Goal: Task Accomplishment & Management: Use online tool/utility

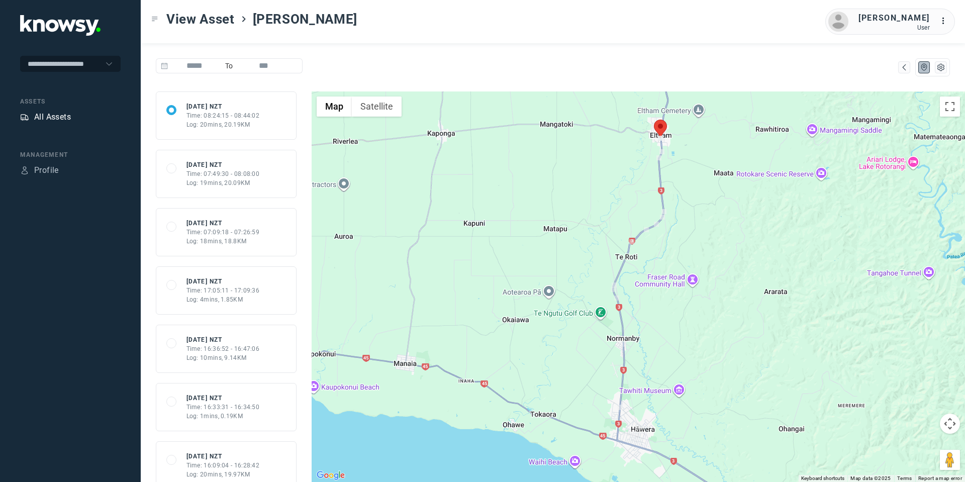
click at [63, 122] on div "All Assets" at bounding box center [52, 117] width 37 height 12
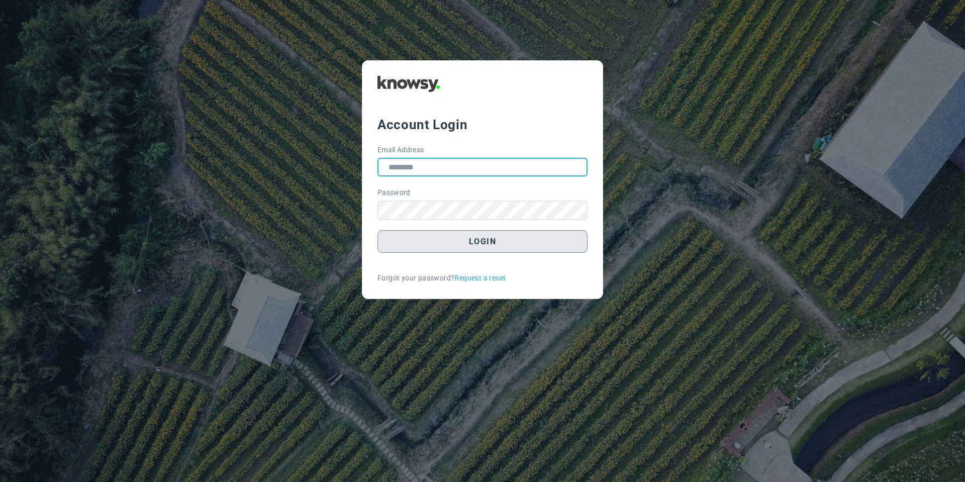
type input "**********"
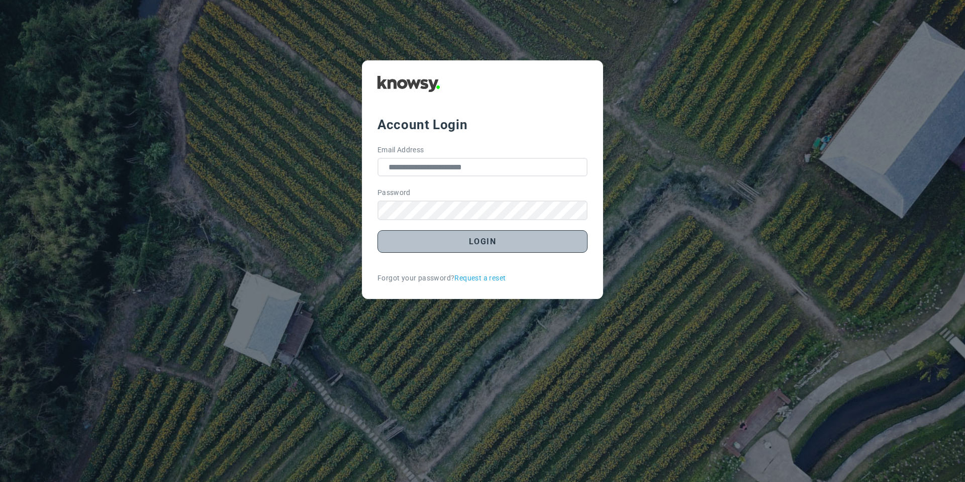
click at [419, 242] on button "Login" at bounding box center [482, 241] width 210 height 23
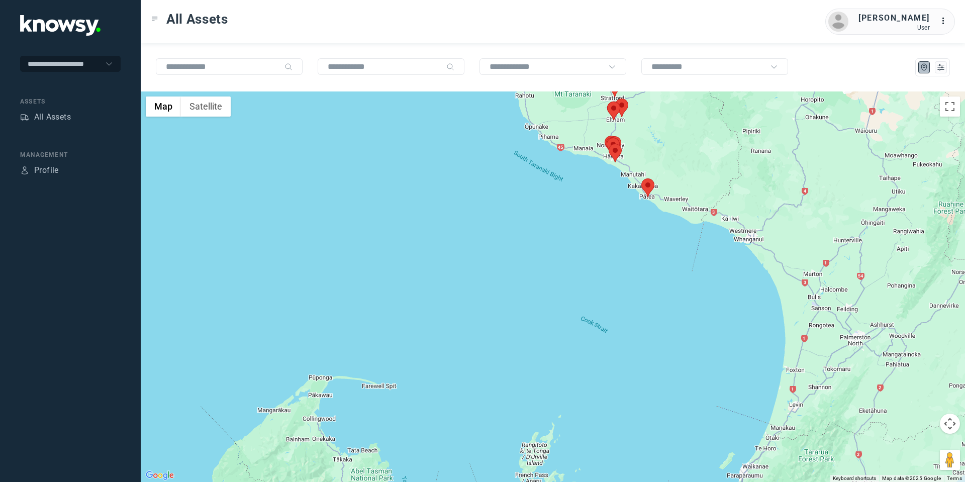
click at [641, 178] on area at bounding box center [641, 178] width 0 height 0
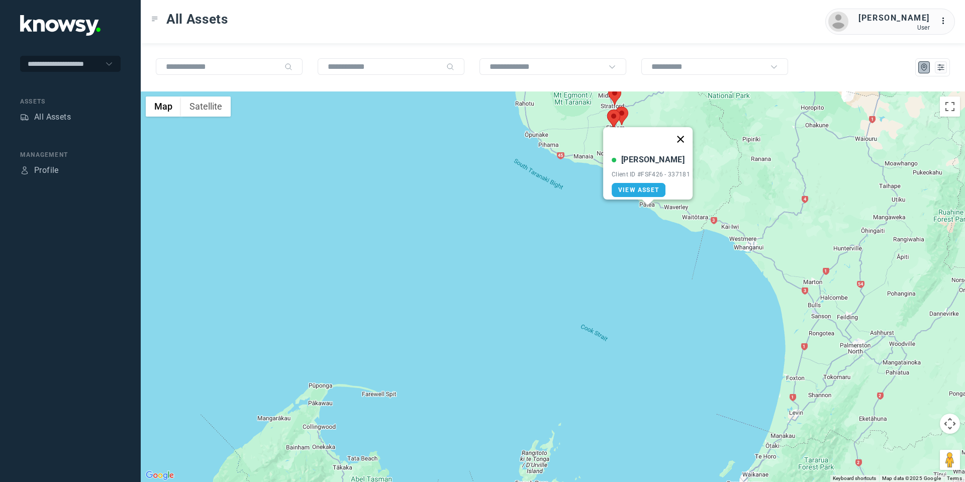
click at [681, 131] on button "Close" at bounding box center [680, 139] width 24 height 24
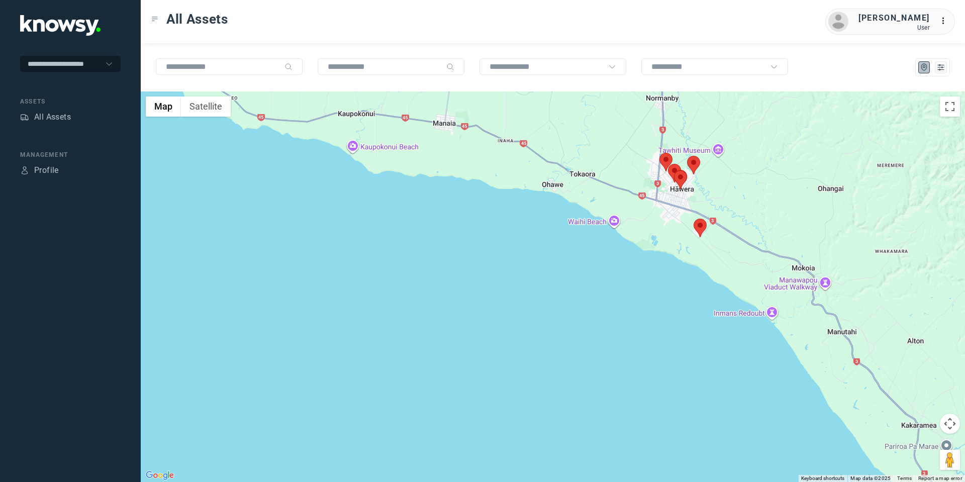
click at [693, 219] on area at bounding box center [693, 219] width 0 height 0
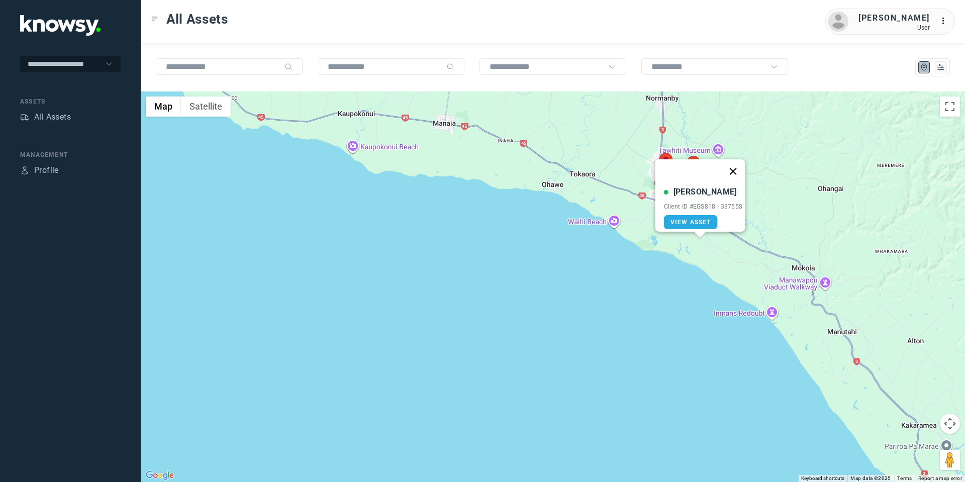
click at [735, 162] on button "Close" at bounding box center [733, 171] width 24 height 24
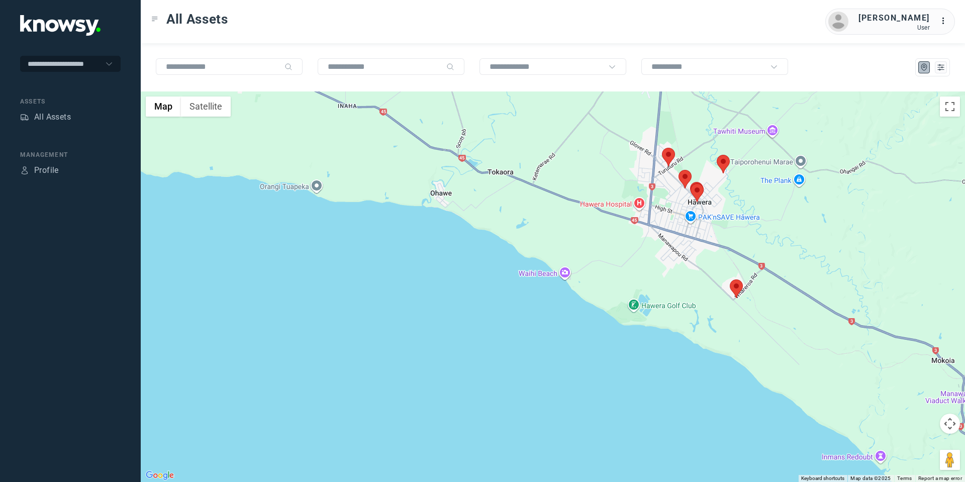
click at [662, 148] on area at bounding box center [662, 148] width 0 height 0
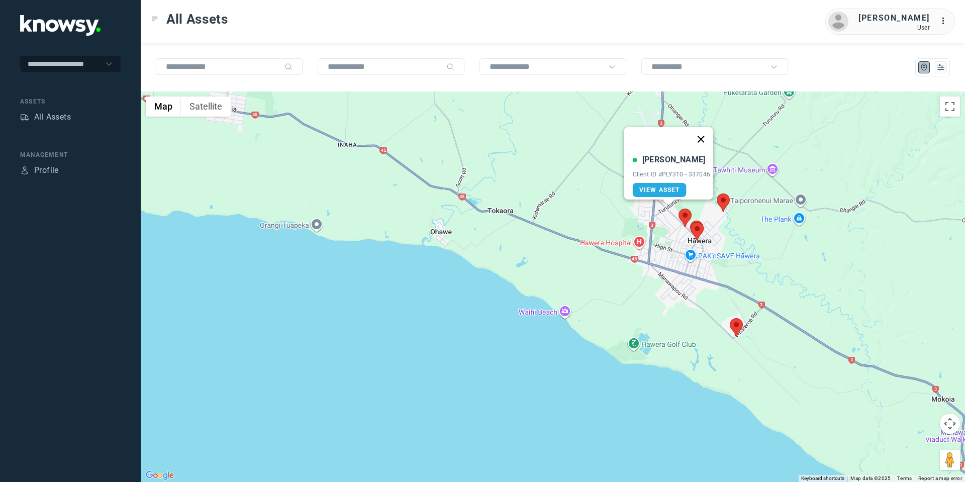
click at [704, 131] on button "Close" at bounding box center [700, 139] width 24 height 24
